Goal: Task Accomplishment & Management: Manage account settings

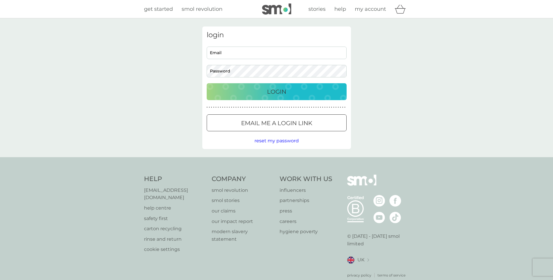
type input "[PERSON_NAME][EMAIL_ADDRESS][DOMAIN_NAME]"
click at [259, 89] on div "Login" at bounding box center [276, 91] width 128 height 9
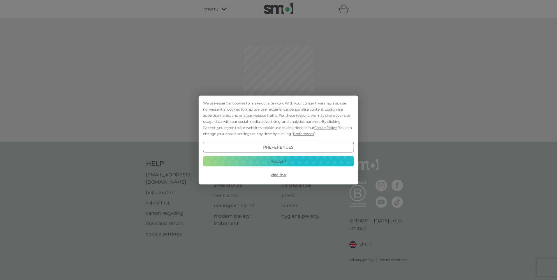
click at [275, 161] on button "Accept" at bounding box center [278, 161] width 151 height 10
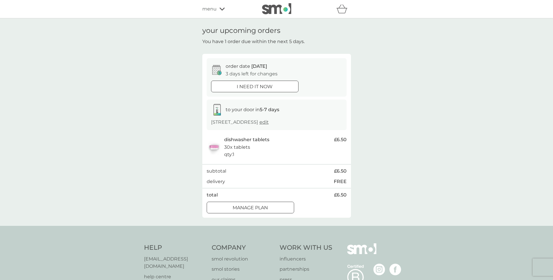
click at [254, 206] on div at bounding box center [250, 208] width 21 height 6
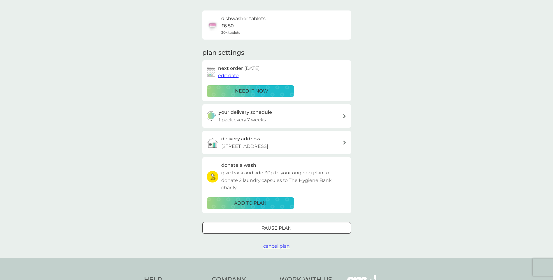
scroll to position [58, 0]
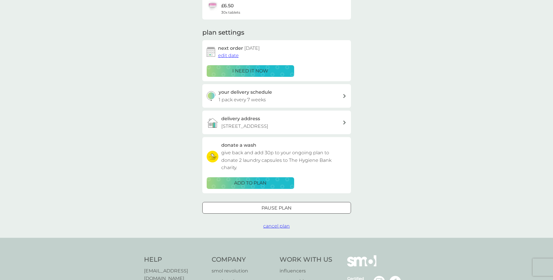
drag, startPoint x: 276, startPoint y: 226, endPoint x: 344, endPoint y: 187, distance: 78.1
click at [276, 226] on span "cancel plan" at bounding box center [276, 227] width 27 height 6
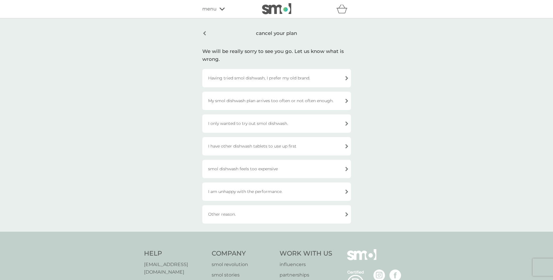
click at [326, 80] on div "Having tried smol dishwash, I prefer my old brand." at bounding box center [276, 78] width 149 height 18
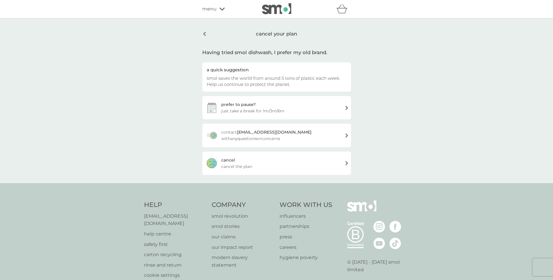
click at [304, 159] on div "[PERSON_NAME] the plan" at bounding box center [276, 163] width 149 height 23
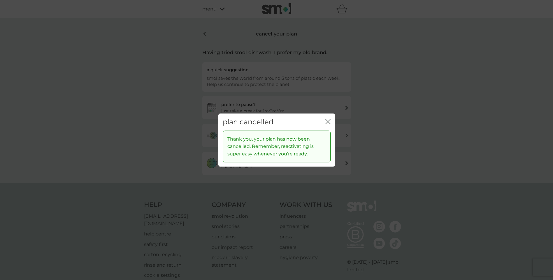
click at [328, 122] on icon "close" at bounding box center [327, 121] width 5 height 5
